Goal: Check status: Check status

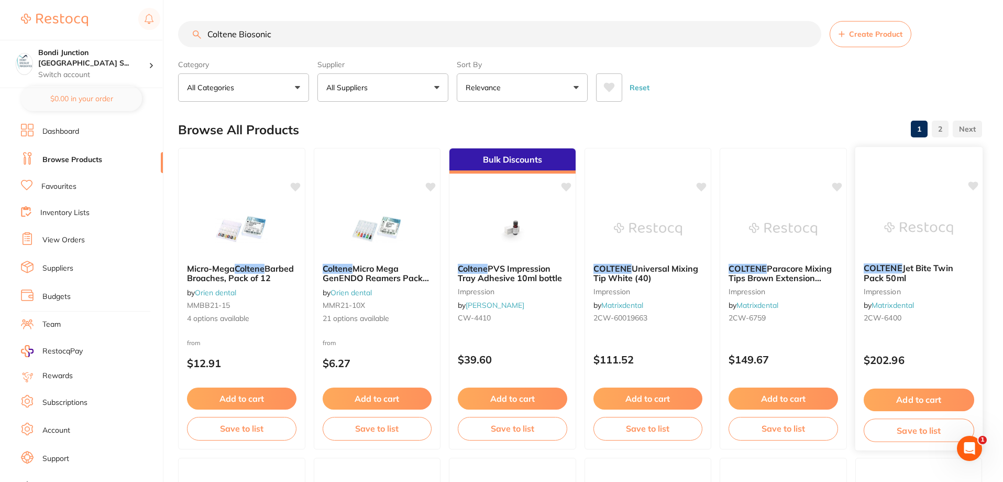
scroll to position [15, 0]
click at [79, 135] on link "Dashboard" at bounding box center [60, 131] width 37 height 10
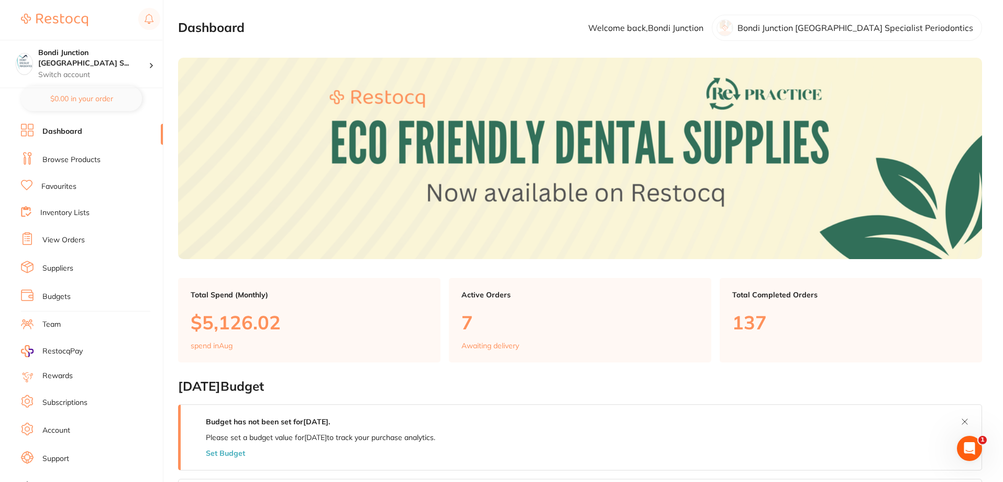
click at [69, 237] on link "View Orders" at bounding box center [63, 240] width 42 height 10
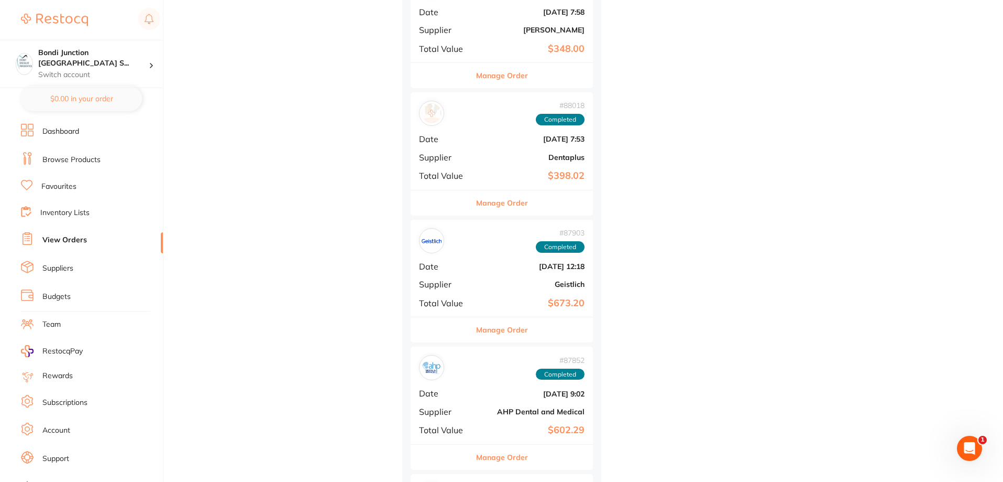
scroll to position [996, 0]
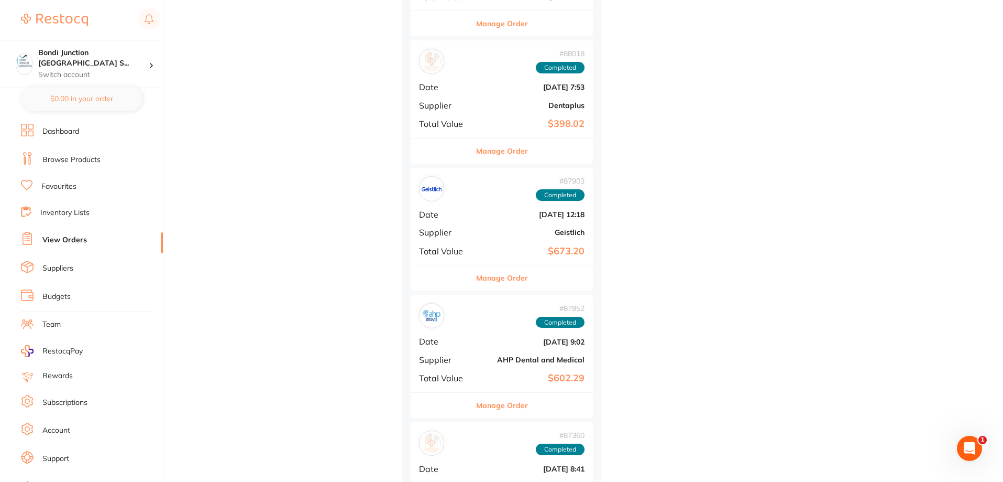
click at [549, 255] on b "$673.20" at bounding box center [532, 251] width 105 height 11
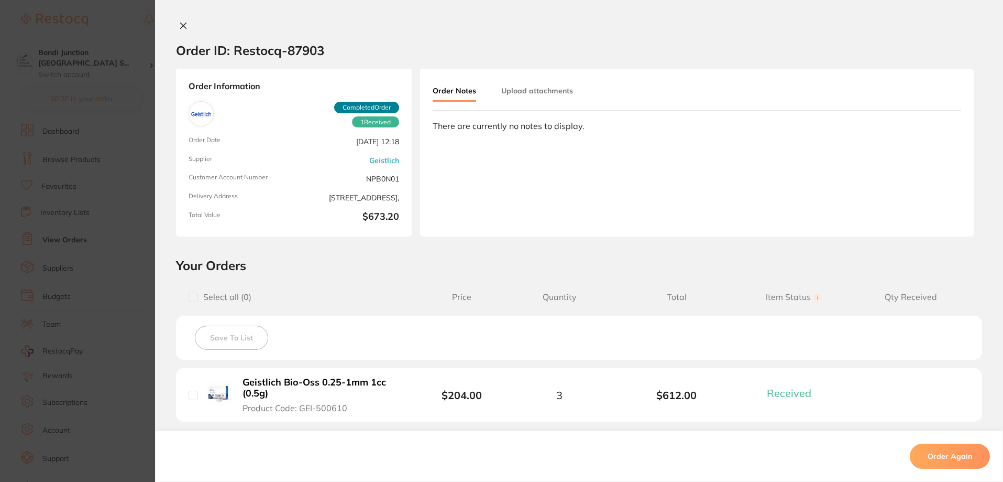
scroll to position [838, 0]
click at [51, 238] on section "Order ID: Restocq- 87903 Order Information 1 Received Completed Order Order Dat…" at bounding box center [501, 241] width 1003 height 482
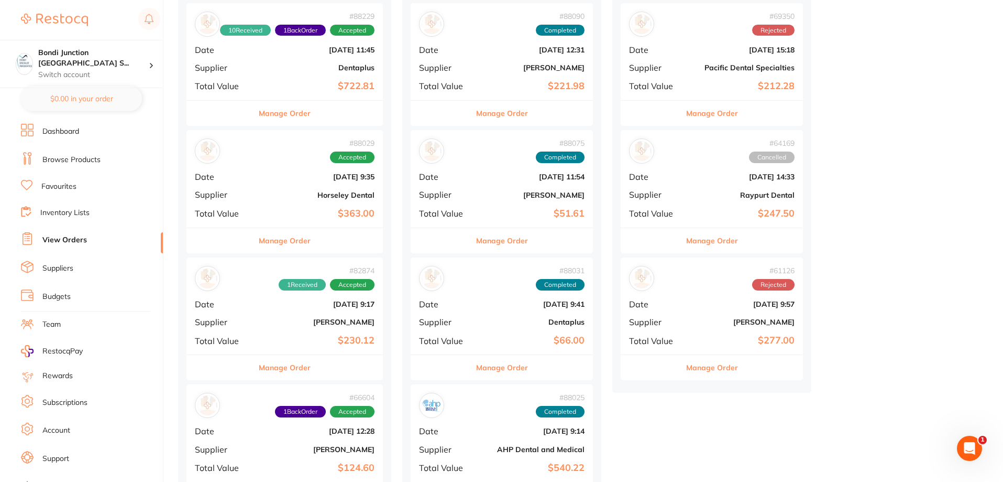
scroll to position [210, 0]
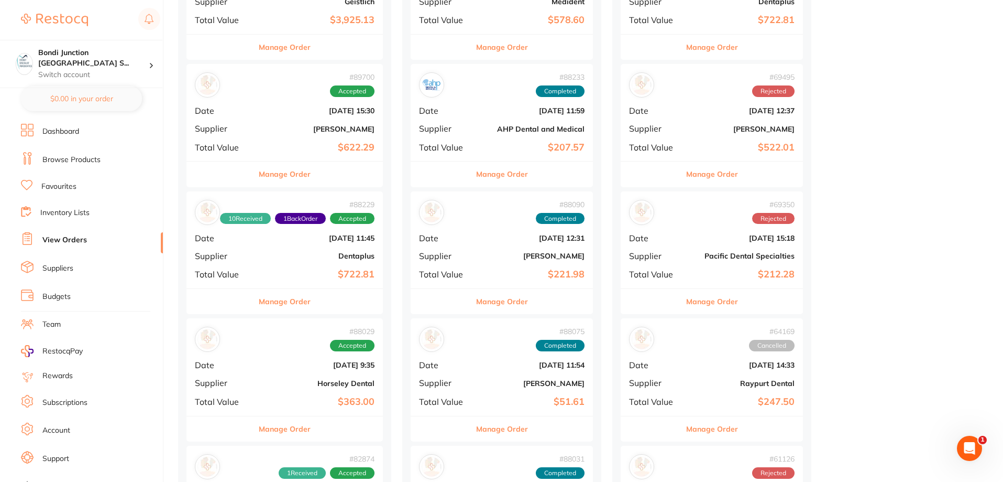
click at [494, 108] on b "[DATE] 11:59" at bounding box center [532, 110] width 105 height 8
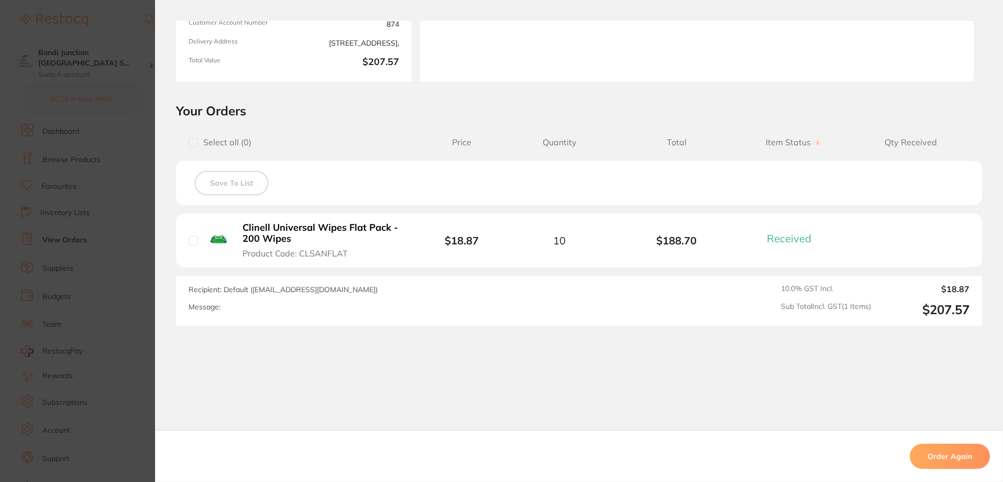
click at [115, 177] on section "Order ID: Restocq- 88233 Order Information 1 Received Completed Order Order Dat…" at bounding box center [501, 241] width 1003 height 482
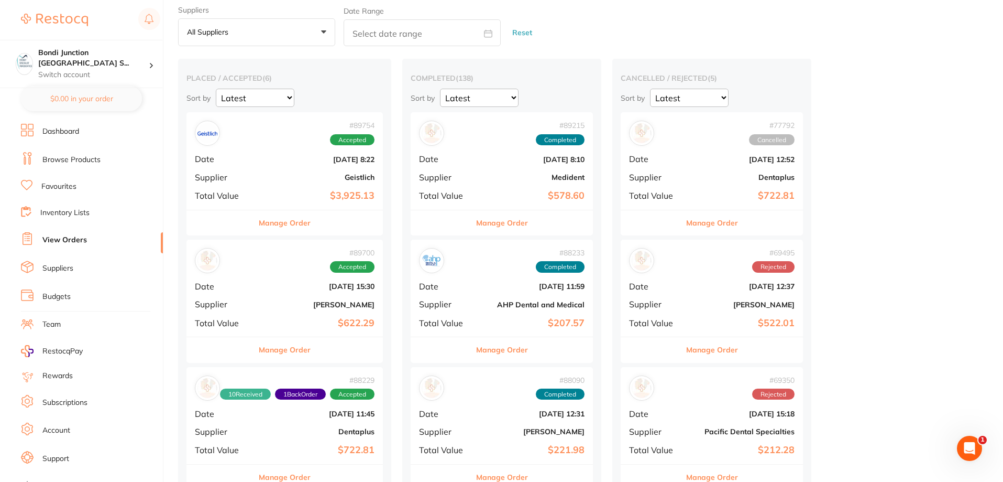
scroll to position [52, 0]
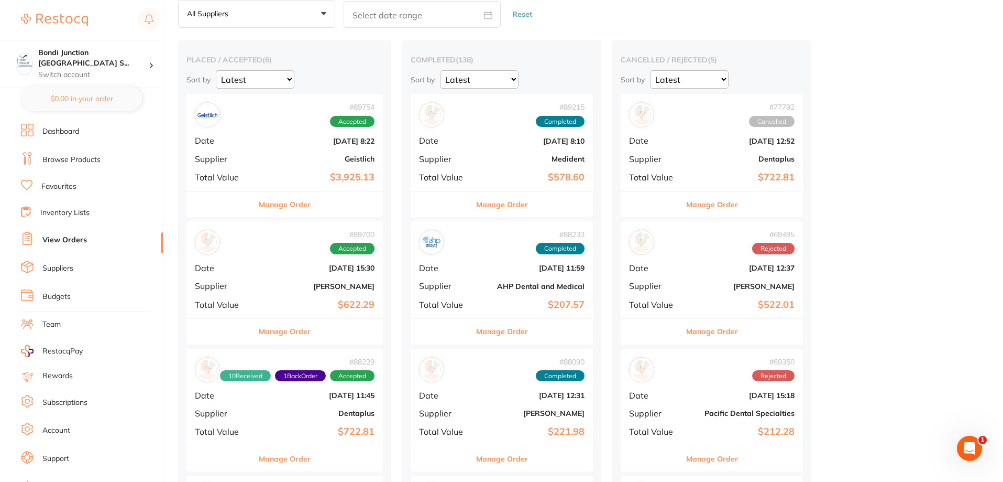
click at [315, 151] on div "# 89754 Accepted Date [DATE] 8:22 Supplier Geistlich Total Value $3,925.13" at bounding box center [285, 142] width 196 height 97
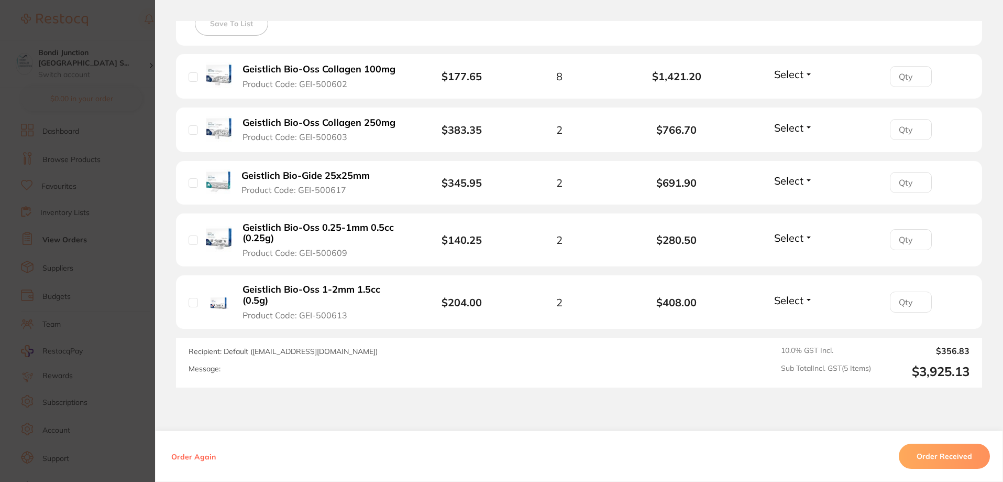
scroll to position [314, 0]
click at [938, 454] on button "Order Received" at bounding box center [944, 455] width 91 height 25
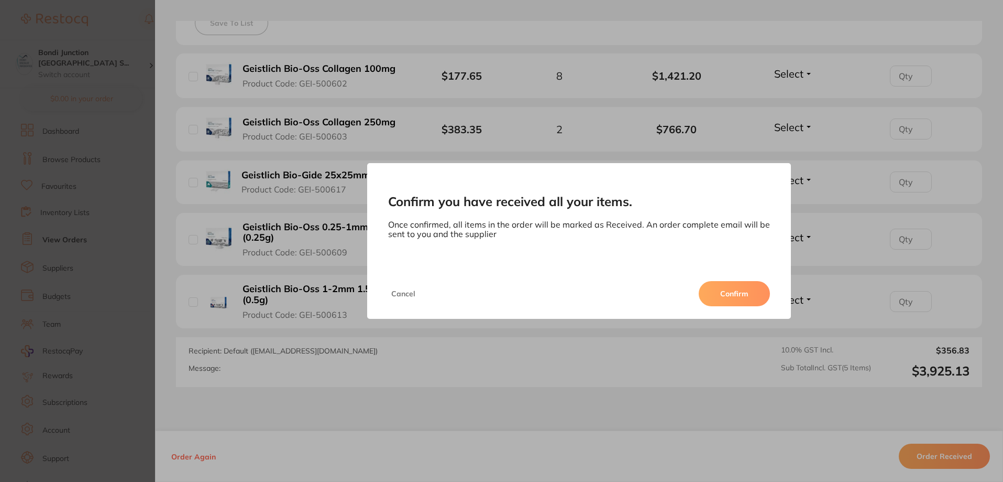
click at [748, 290] on button "Confirm" at bounding box center [734, 293] width 71 height 25
